Goal: Find specific page/section: Find specific page/section

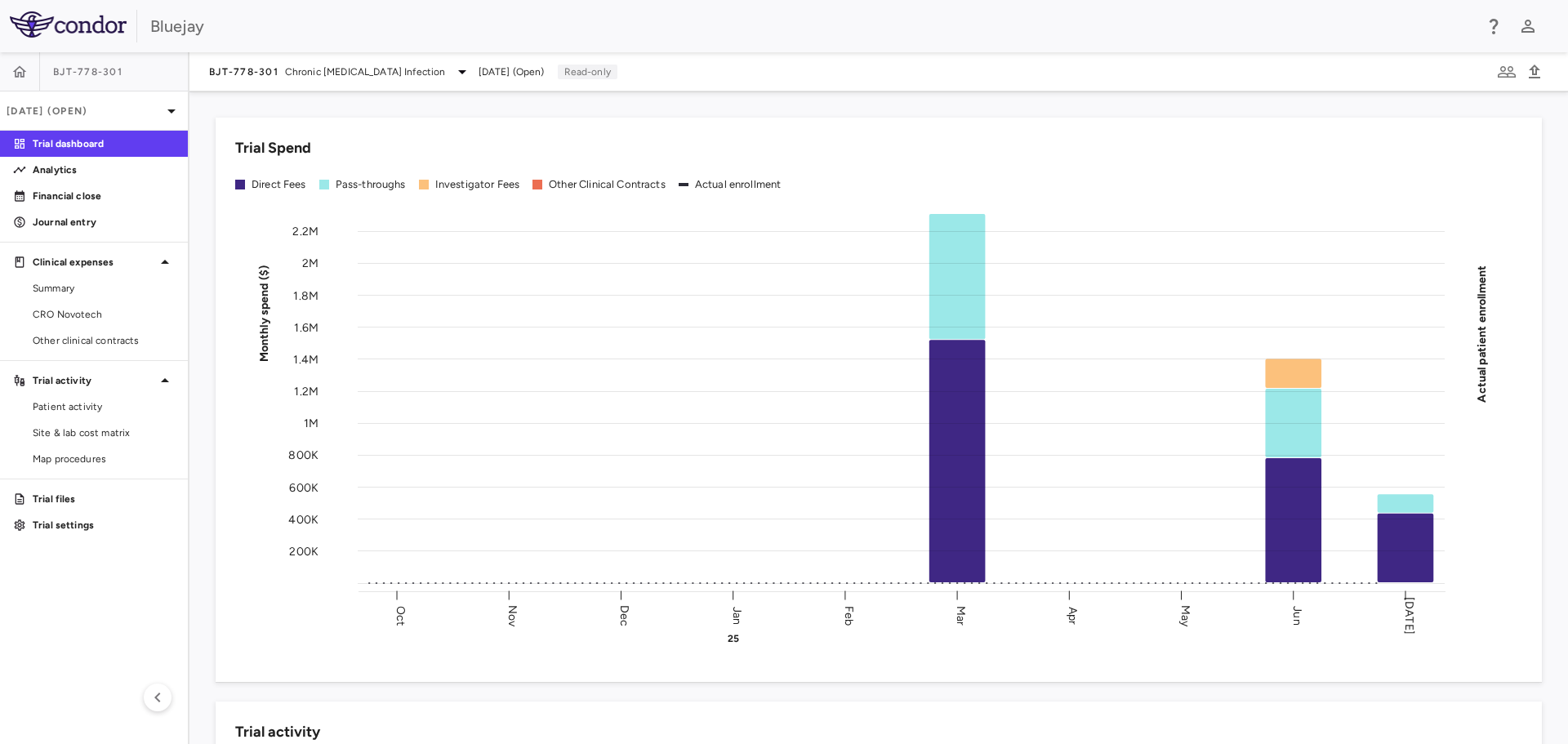
click at [84, 144] on p "Trial dashboard" at bounding box center [103, 144] width 142 height 14
click at [367, 30] on div "Bluejay" at bounding box center [811, 25] width 1323 height 24
click at [78, 432] on span "Site & lab cost matrix" at bounding box center [103, 433] width 142 height 14
click at [96, 435] on span "Site & lab cost matrix" at bounding box center [103, 433] width 142 height 14
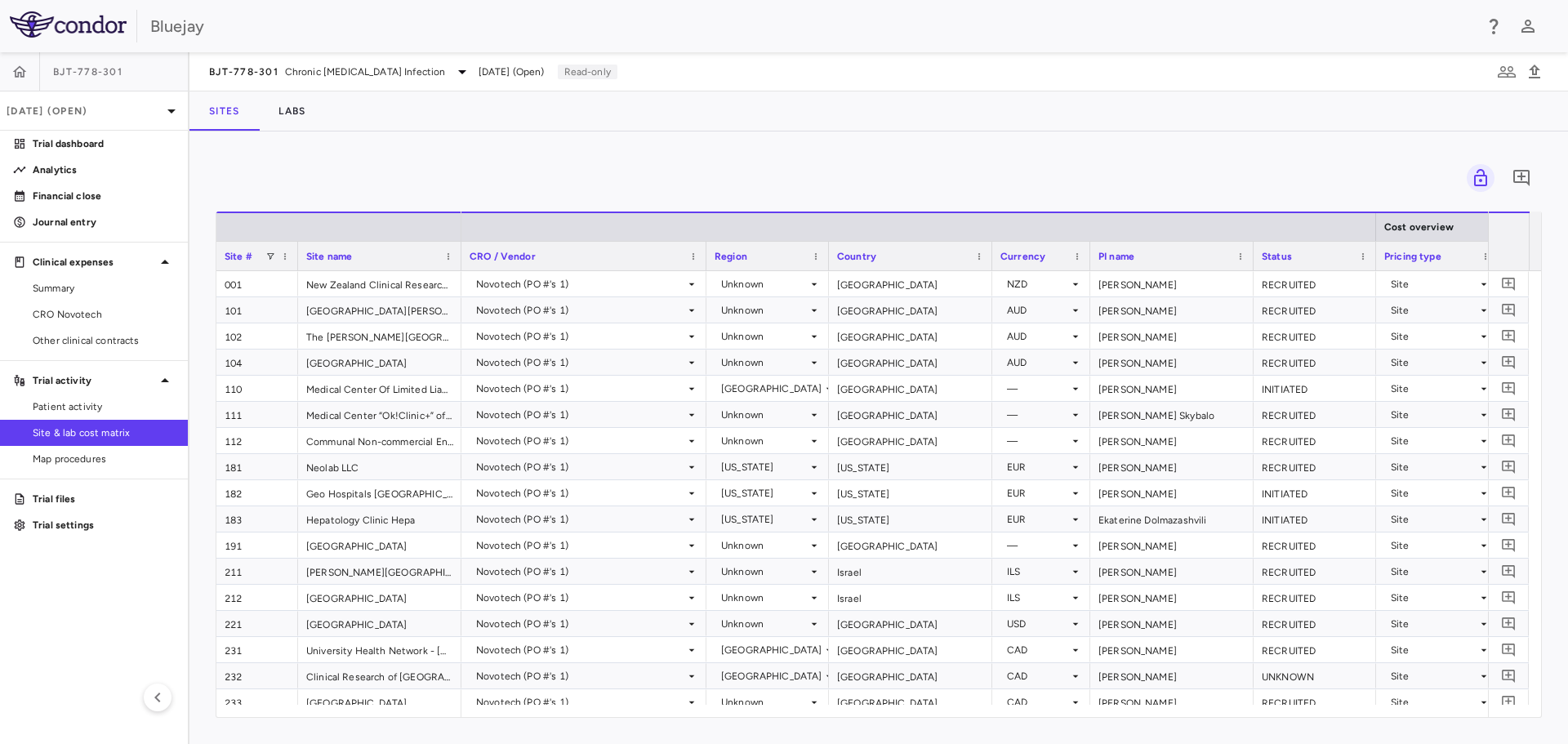
click at [1330, 151] on div "0 Drag here to set row groups Drag here to set column labels Site # Site name C…" at bounding box center [879, 437] width 1379 height 612
click at [873, 156] on div "0 Drag here to set row groups Drag here to set column labels Site # Site name C…" at bounding box center [879, 437] width 1379 height 612
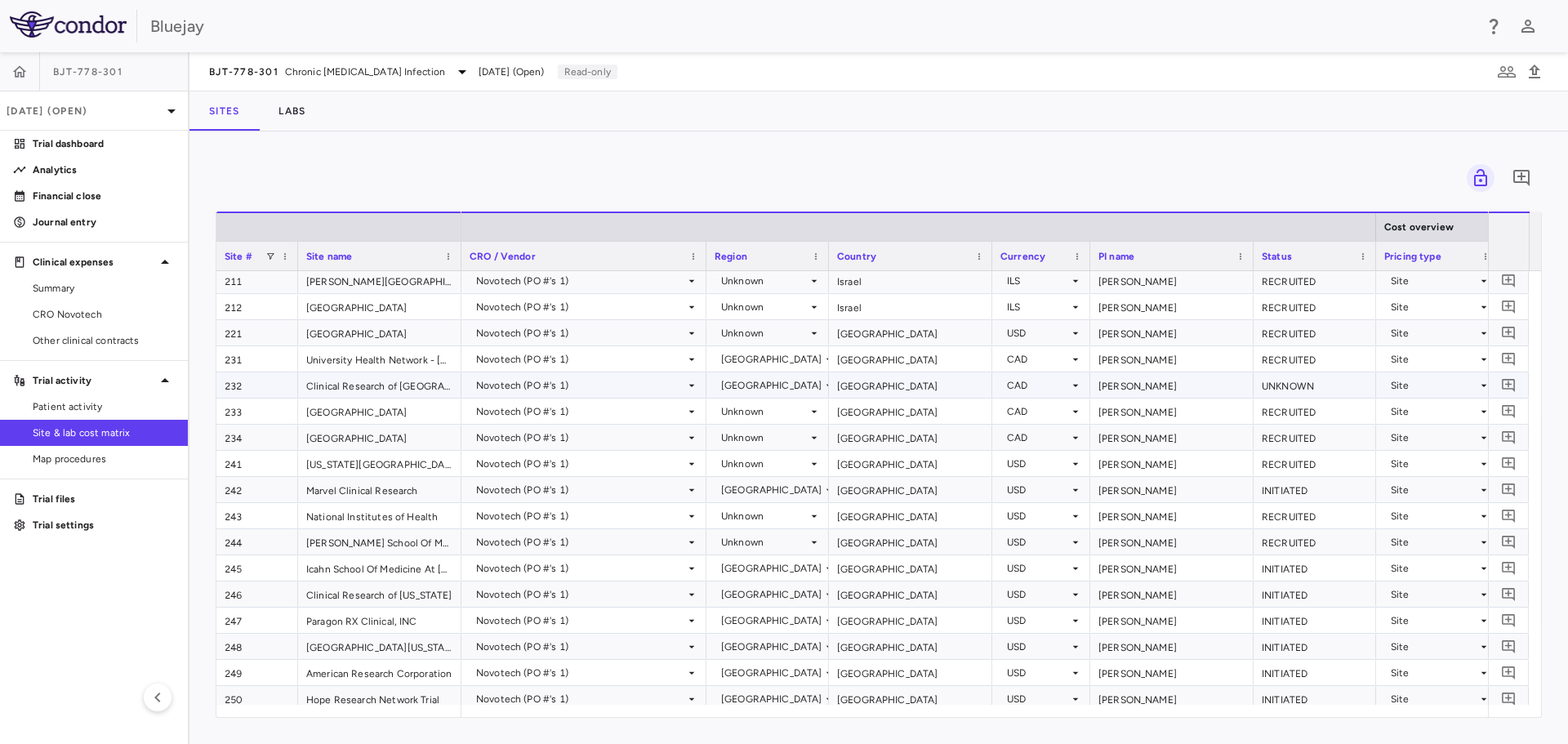
scroll to position [274, 0]
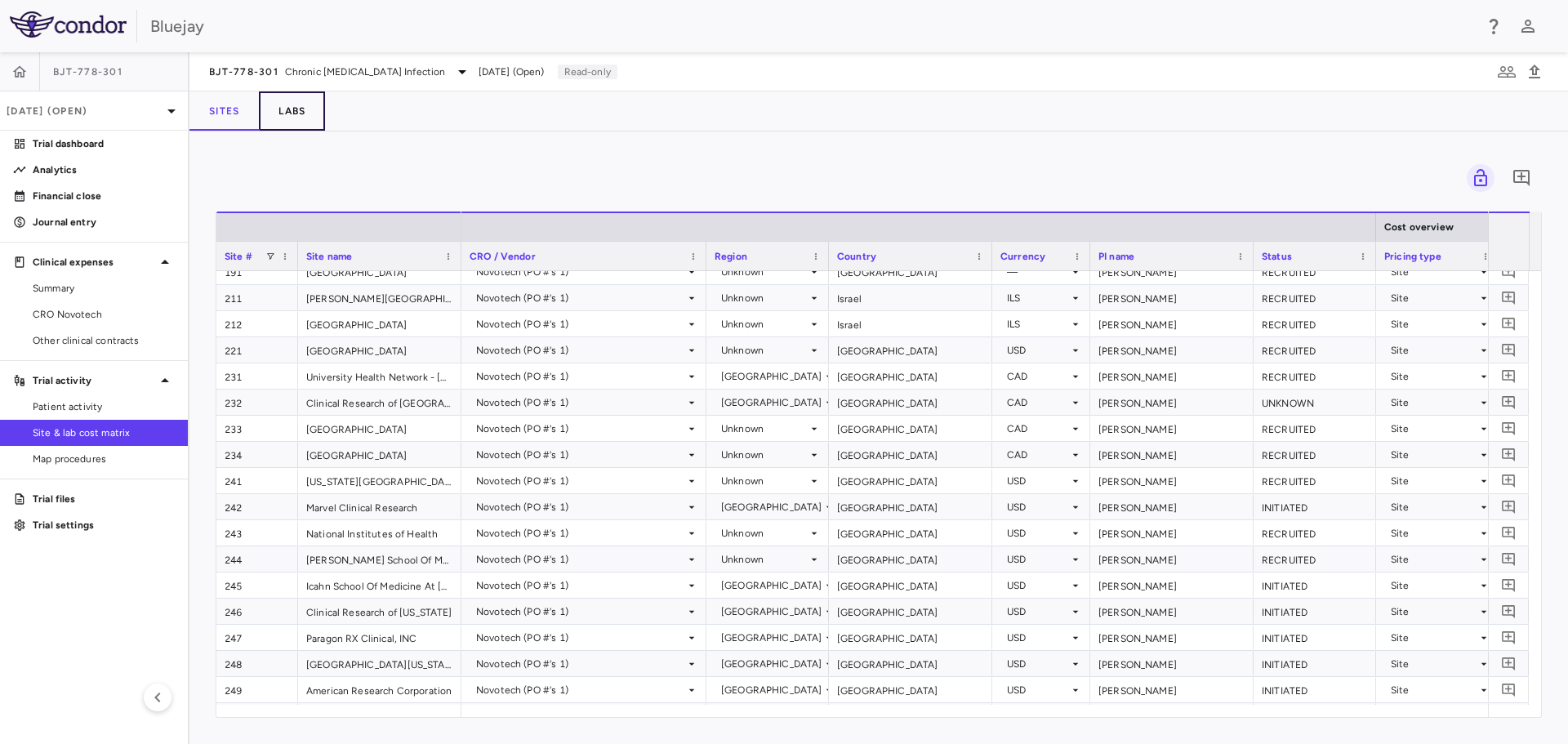
click at [301, 112] on button "Labs" at bounding box center [292, 111] width 66 height 39
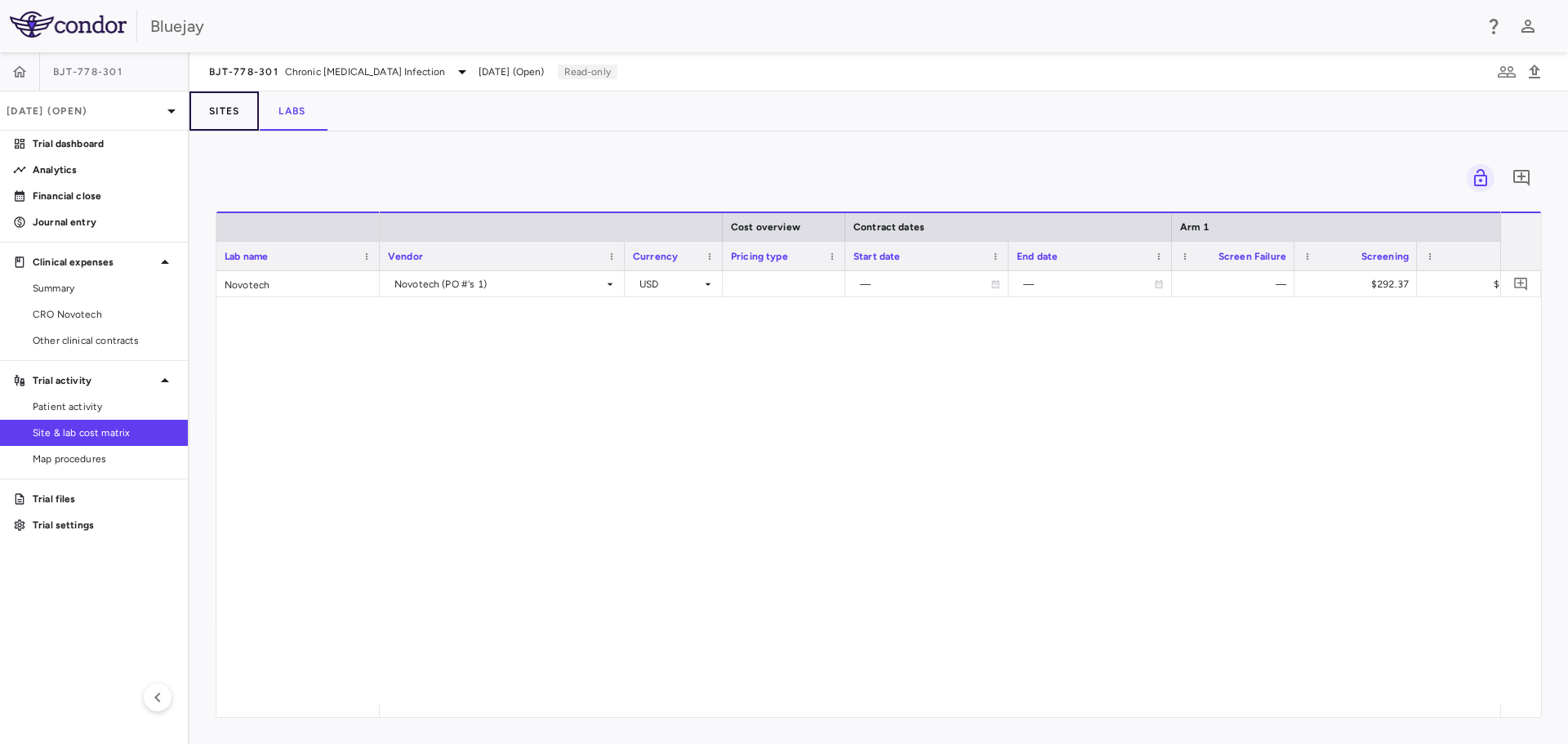
click at [223, 105] on button "Sites" at bounding box center [223, 111] width 69 height 39
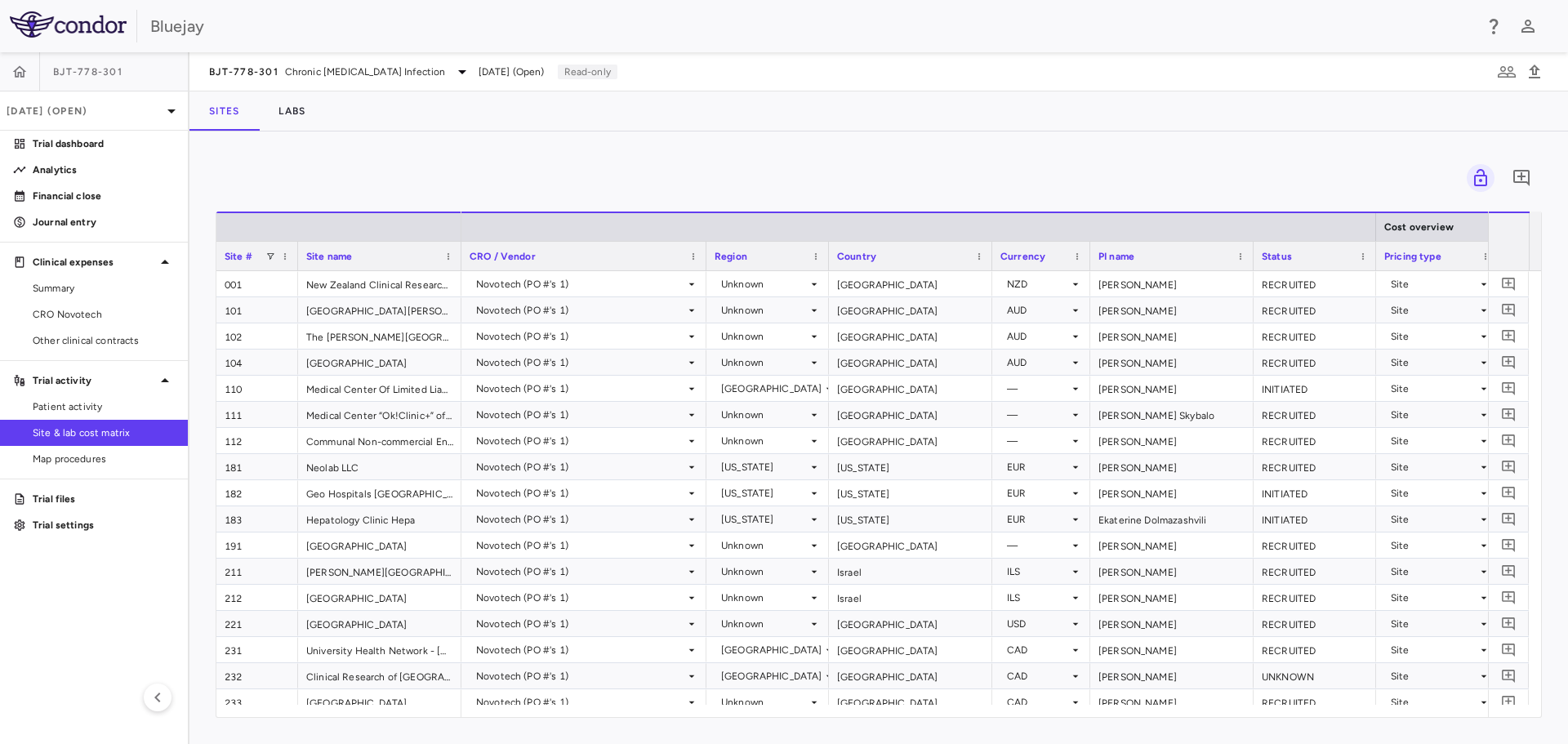
click at [595, 159] on div "0" at bounding box center [879, 178] width 1327 height 40
click at [686, 162] on div "0" at bounding box center [879, 178] width 1327 height 40
